Goal: Task Accomplishment & Management: Use online tool/utility

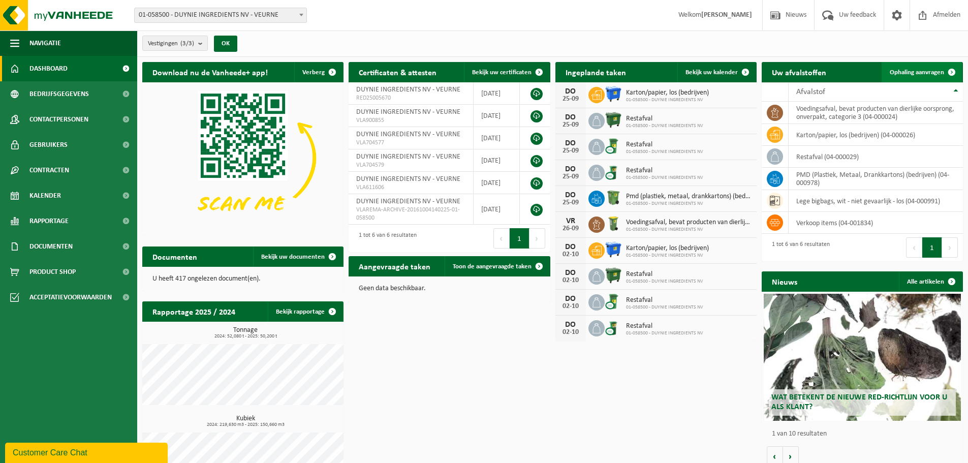
click at [955, 73] on span at bounding box center [952, 72] width 20 height 20
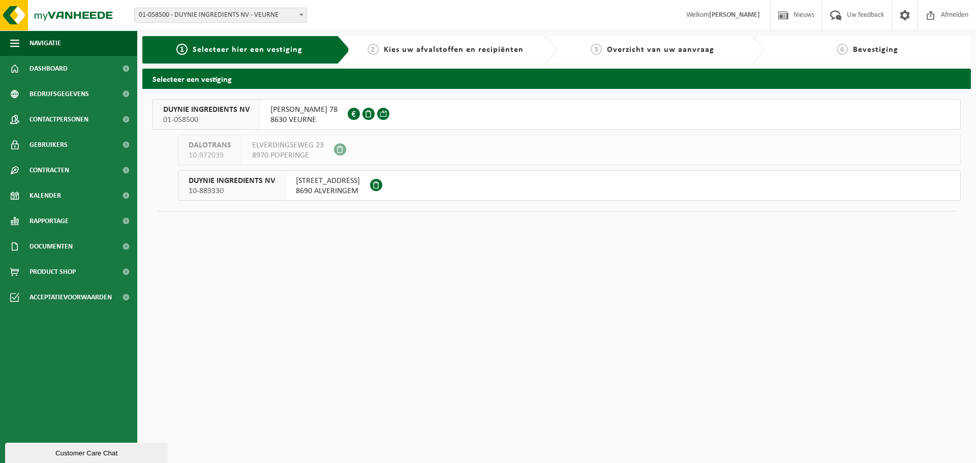
click at [282, 116] on span "8630 VEURNE" at bounding box center [303, 120] width 67 height 10
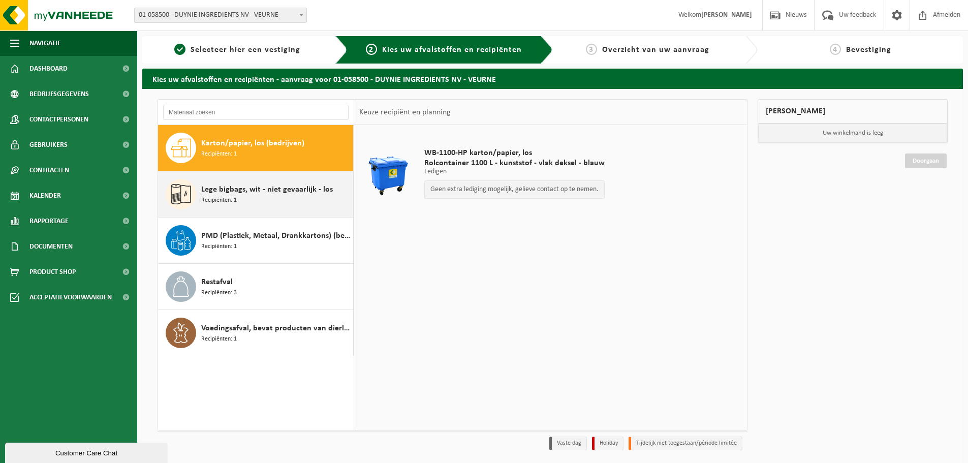
click at [266, 200] on div "Lege bigbags, wit - niet gevaarlijk - los Recipiënten: 1" at bounding box center [275, 194] width 149 height 31
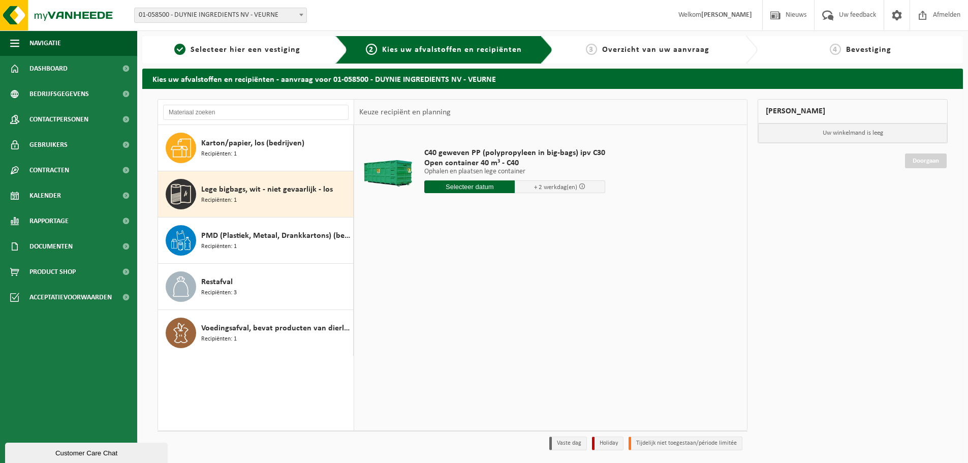
click at [491, 189] on input "text" at bounding box center [469, 186] width 90 height 13
click at [471, 294] on div "24" at bounding box center [470, 293] width 18 height 16
type input "Van 2025-09-24"
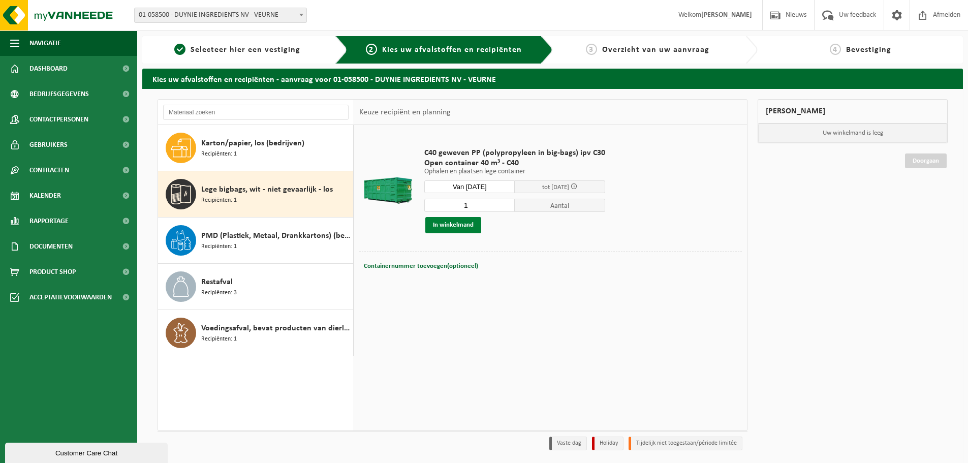
click at [472, 227] on button "In winkelmand" at bounding box center [453, 225] width 56 height 16
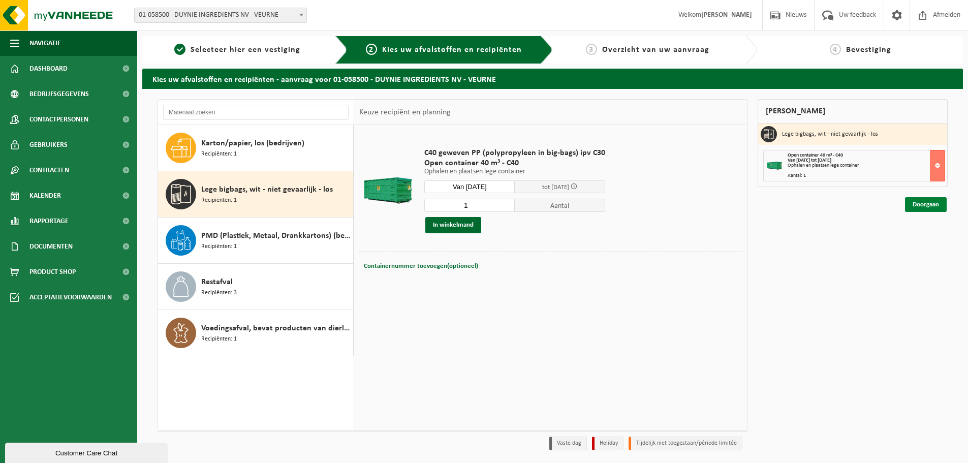
click at [934, 204] on link "Doorgaan" at bounding box center [926, 204] width 42 height 15
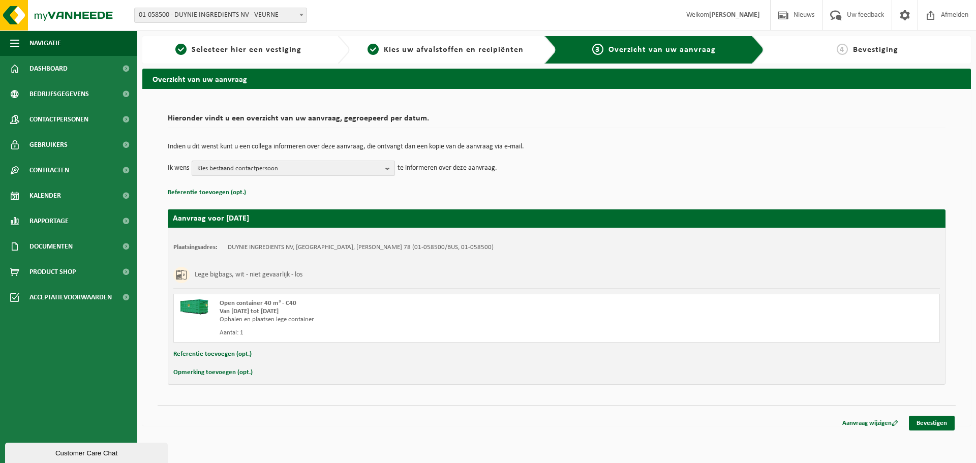
click at [316, 164] on span "Kies bestaand contactpersoon" at bounding box center [289, 168] width 184 height 15
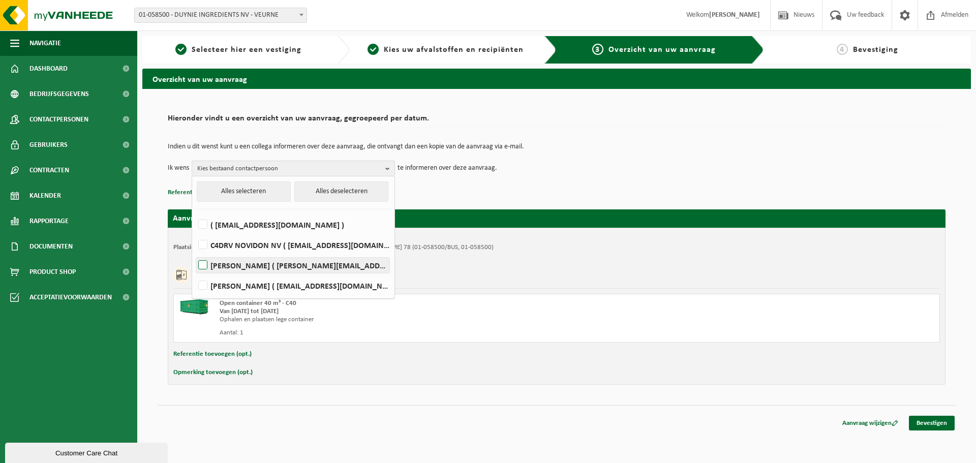
click at [248, 265] on label "Roel Sillis ( r.sillis@duynie.com )" at bounding box center [292, 265] width 193 height 15
click at [195, 253] on input "Roel Sillis ( r.sillis@duynie.com )" at bounding box center [194, 252] width 1 height 1
checkbox input "true"
click at [645, 158] on td "Indien u dit wenst kunt u een collega informeren over deze aanvraag, die ontvan…" at bounding box center [557, 151] width 778 height 17
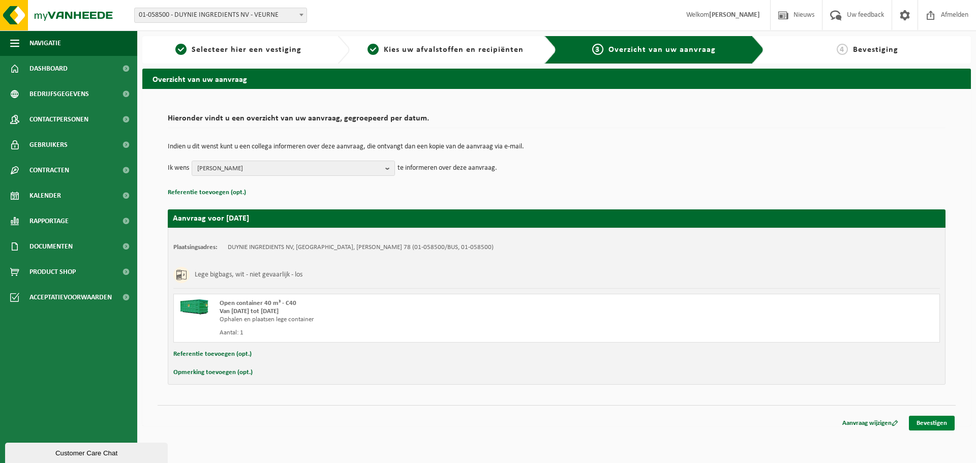
click at [930, 426] on link "Bevestigen" at bounding box center [932, 423] width 46 height 15
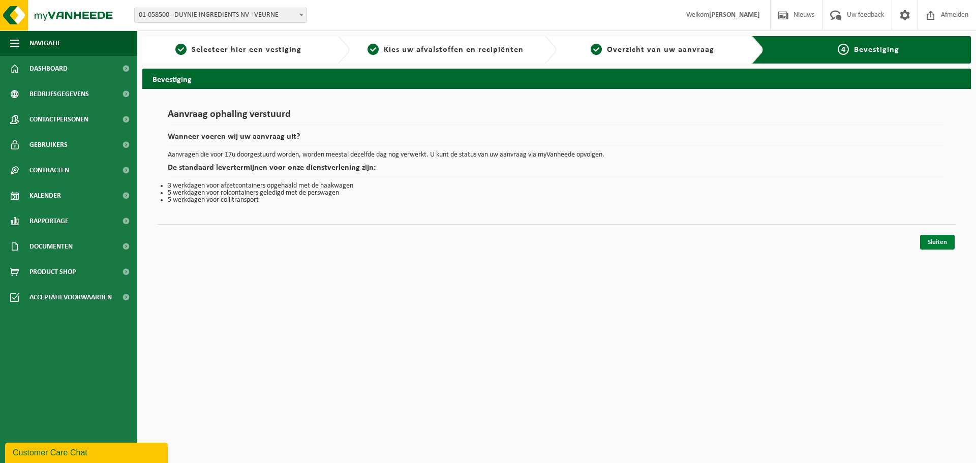
click at [939, 237] on link "Sluiten" at bounding box center [937, 242] width 35 height 15
